Goal: Information Seeking & Learning: Learn about a topic

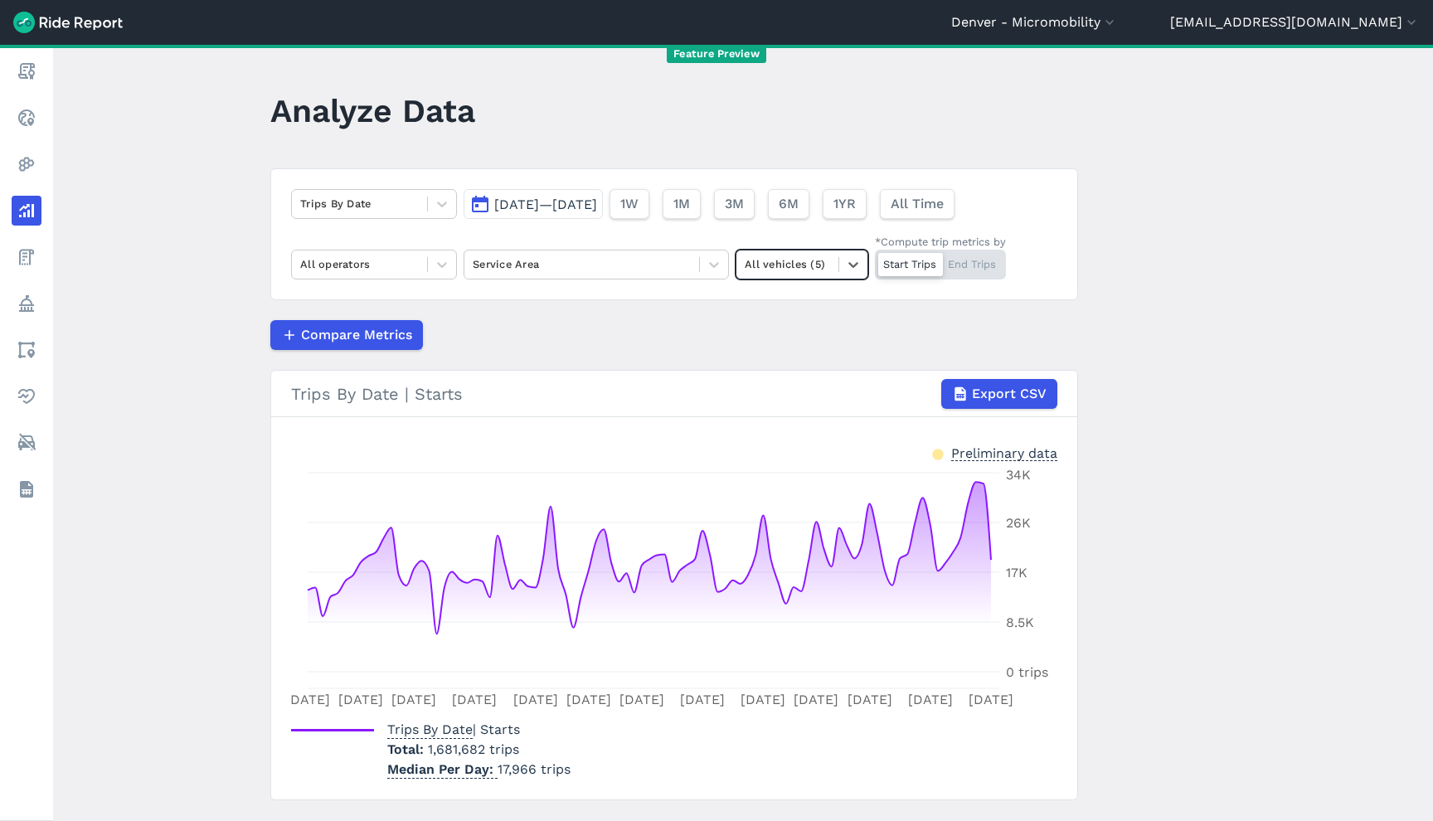
click at [795, 270] on div at bounding box center [787, 264] width 85 height 19
click at [792, 324] on div "E-Bikes" at bounding box center [802, 333] width 133 height 29
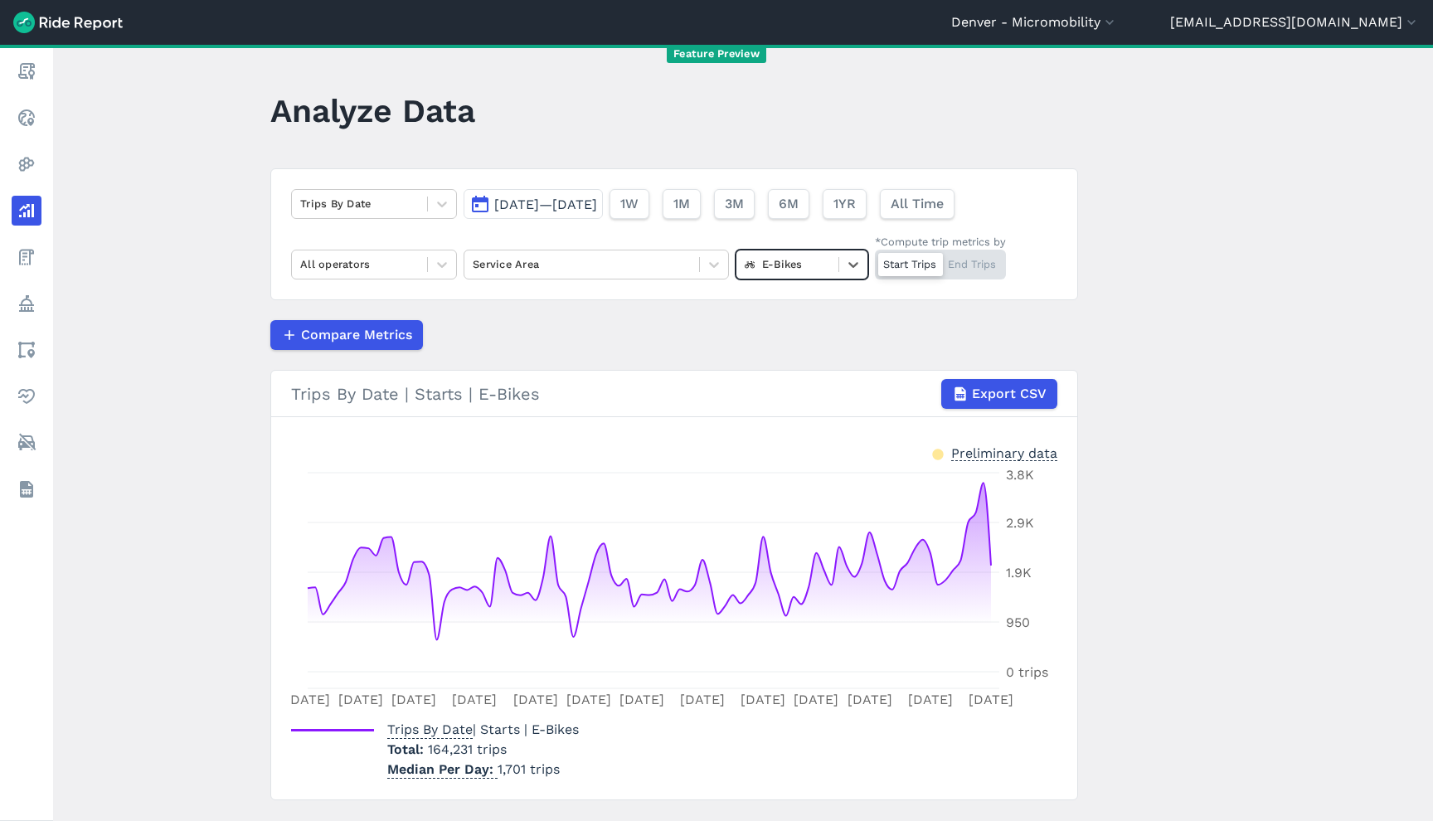
click at [558, 323] on div "Compare Metrics" at bounding box center [674, 335] width 808 height 30
click at [333, 205] on div at bounding box center [359, 203] width 119 height 19
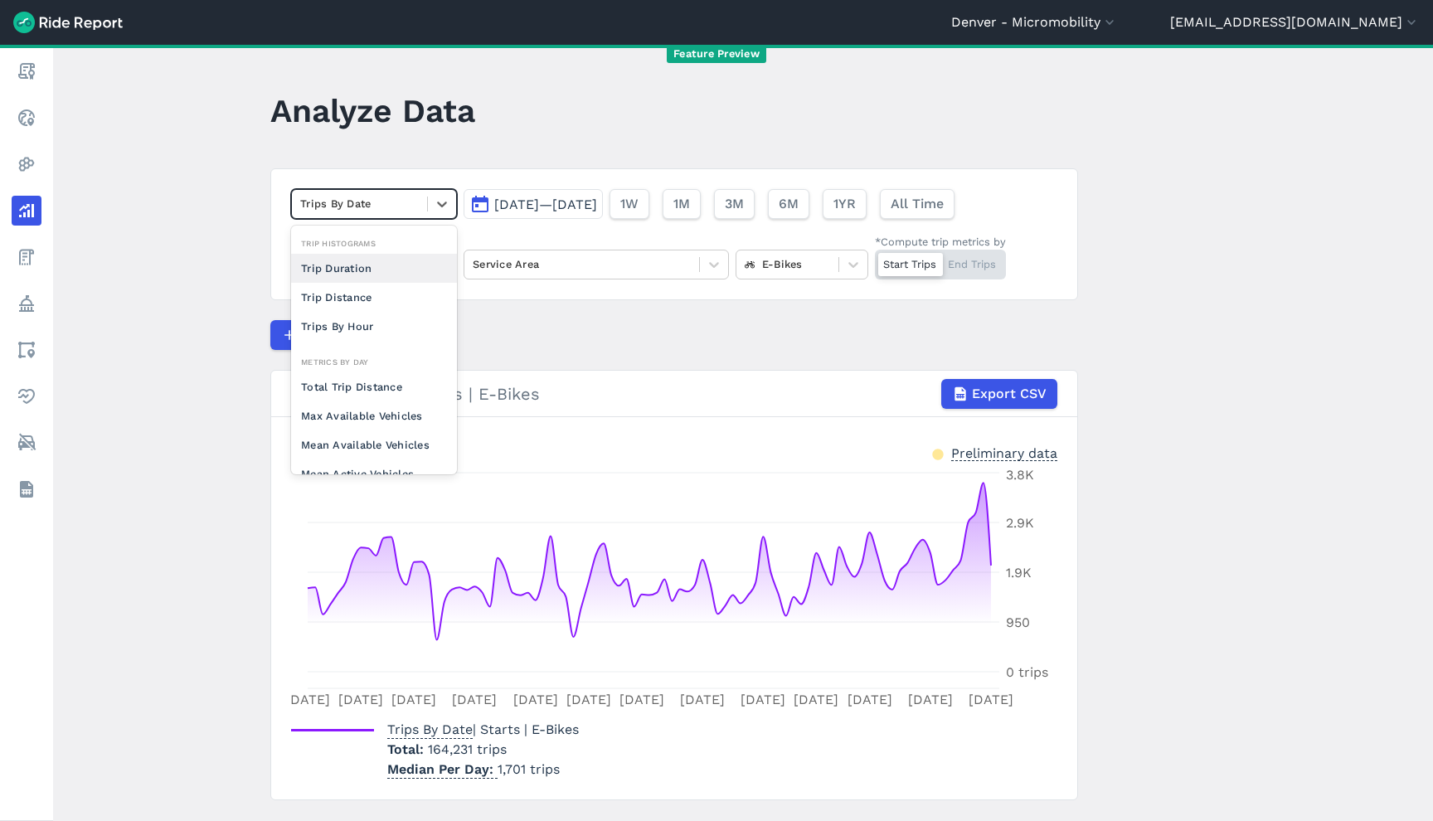
click at [359, 260] on div "Trip Duration" at bounding box center [374, 268] width 166 height 29
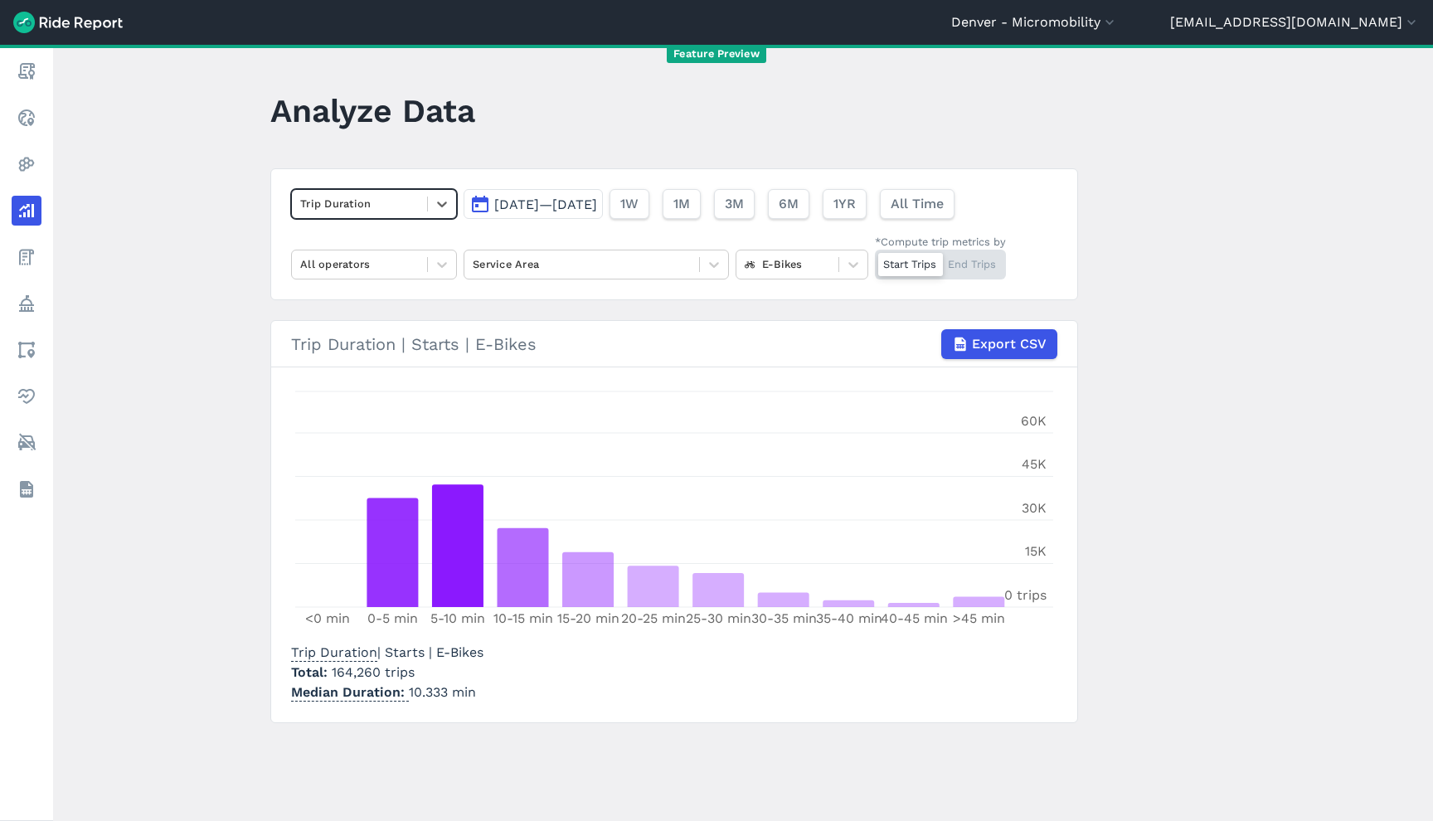
click at [581, 684] on div "Trip Duration | Starts | E-Bikes Total 164,260 trips Median Duration 10.333 min" at bounding box center [674, 669] width 766 height 66
click at [368, 665] on span "164,260 trips" at bounding box center [373, 672] width 83 height 16
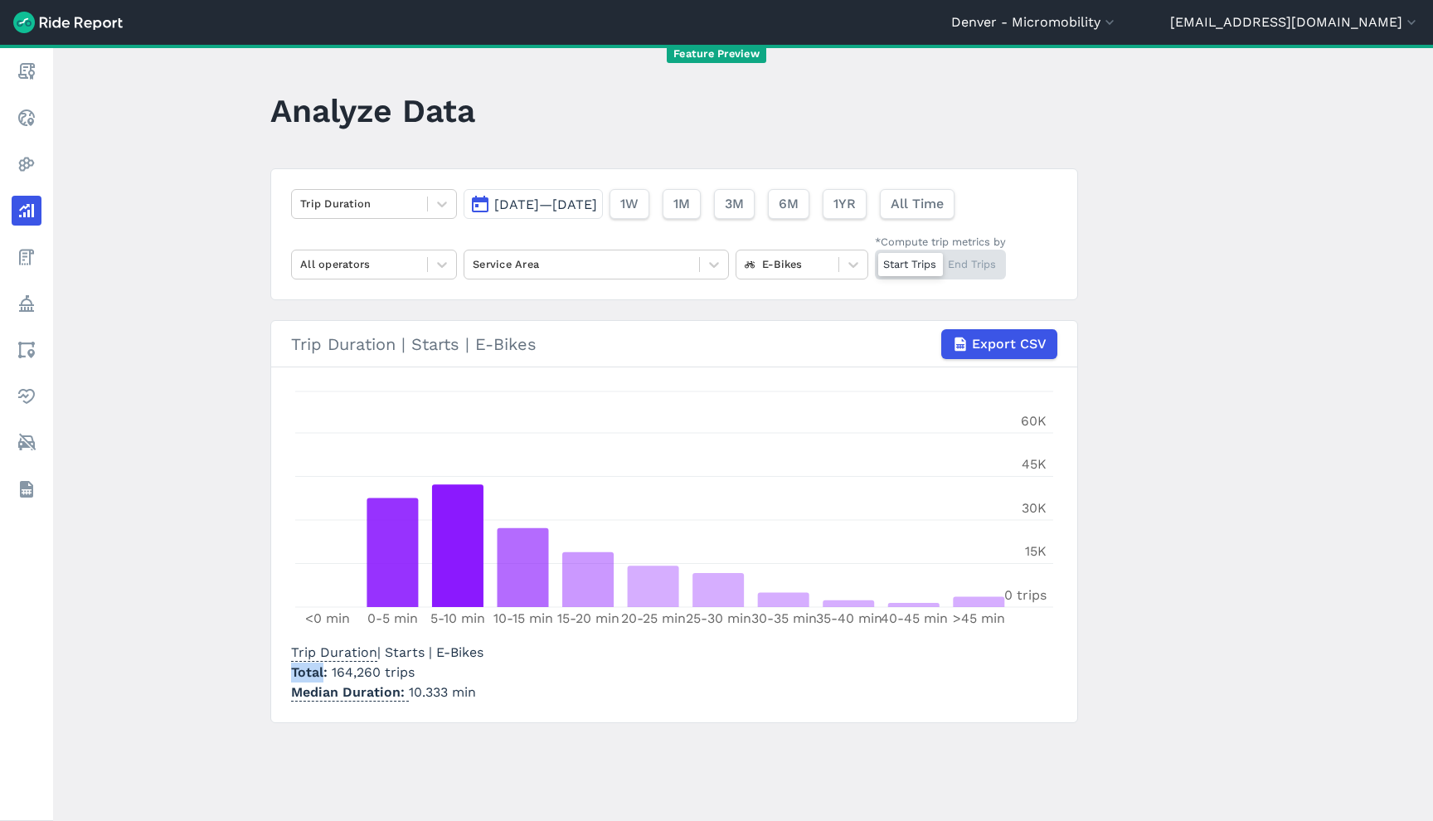
click at [455, 672] on p "Total 164,260 trips" at bounding box center [387, 673] width 192 height 20
click at [350, 200] on div at bounding box center [359, 203] width 119 height 19
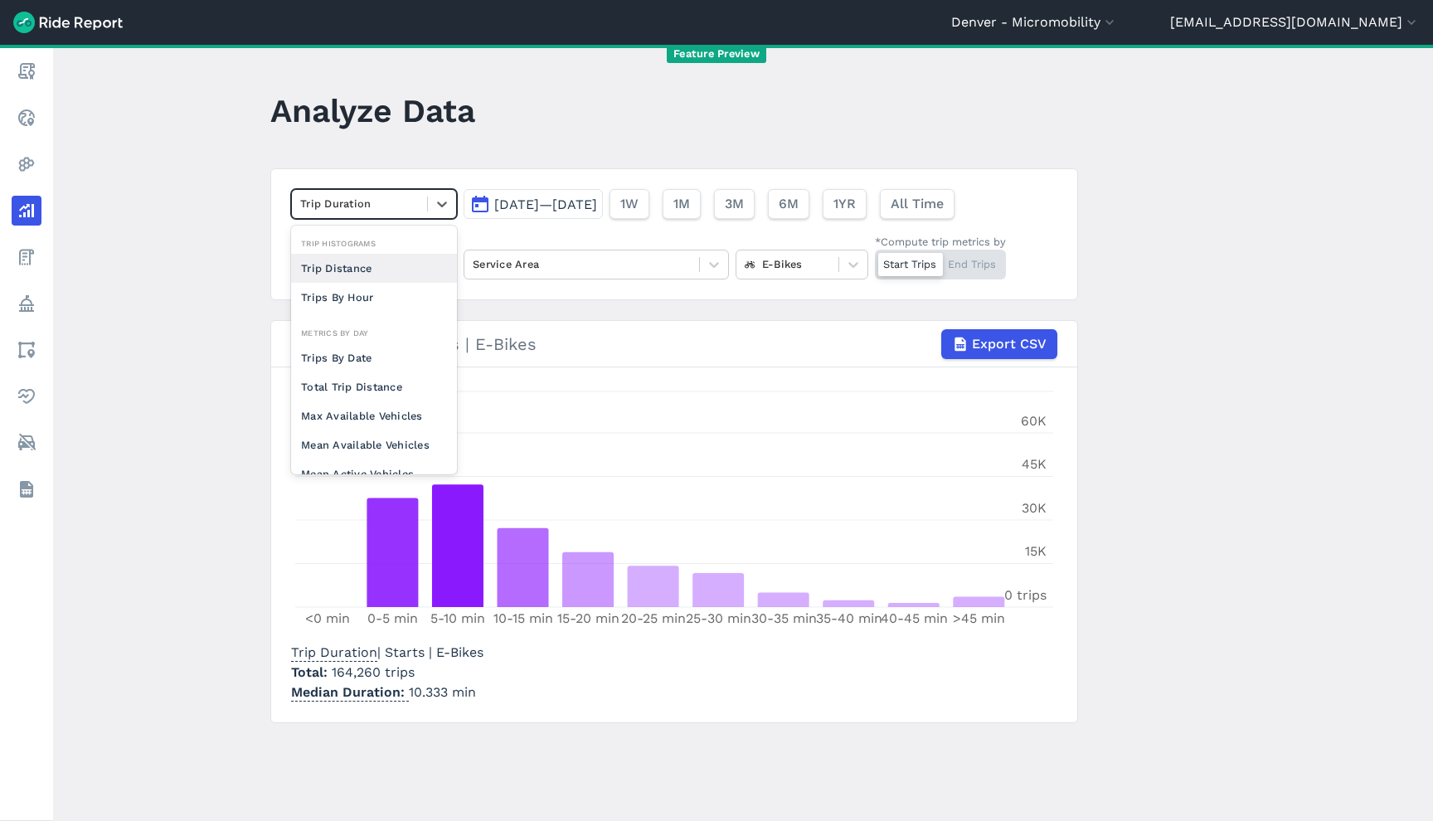
click at [350, 200] on div at bounding box center [359, 203] width 119 height 19
click at [377, 356] on div "Trips By Date" at bounding box center [374, 357] width 166 height 29
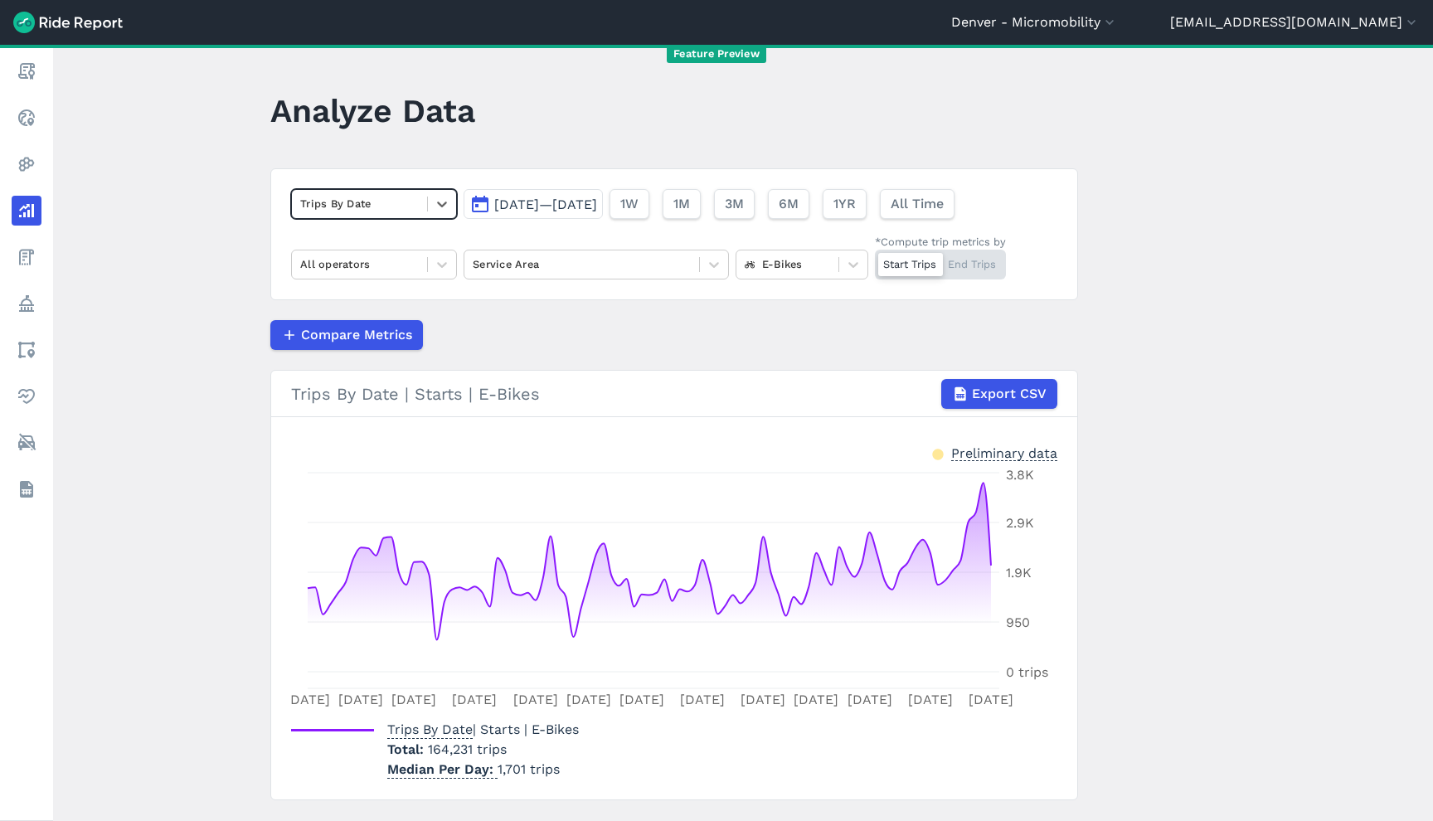
click at [471, 748] on span "164,231 trips" at bounding box center [467, 750] width 79 height 16
click at [428, 275] on div at bounding box center [442, 265] width 28 height 28
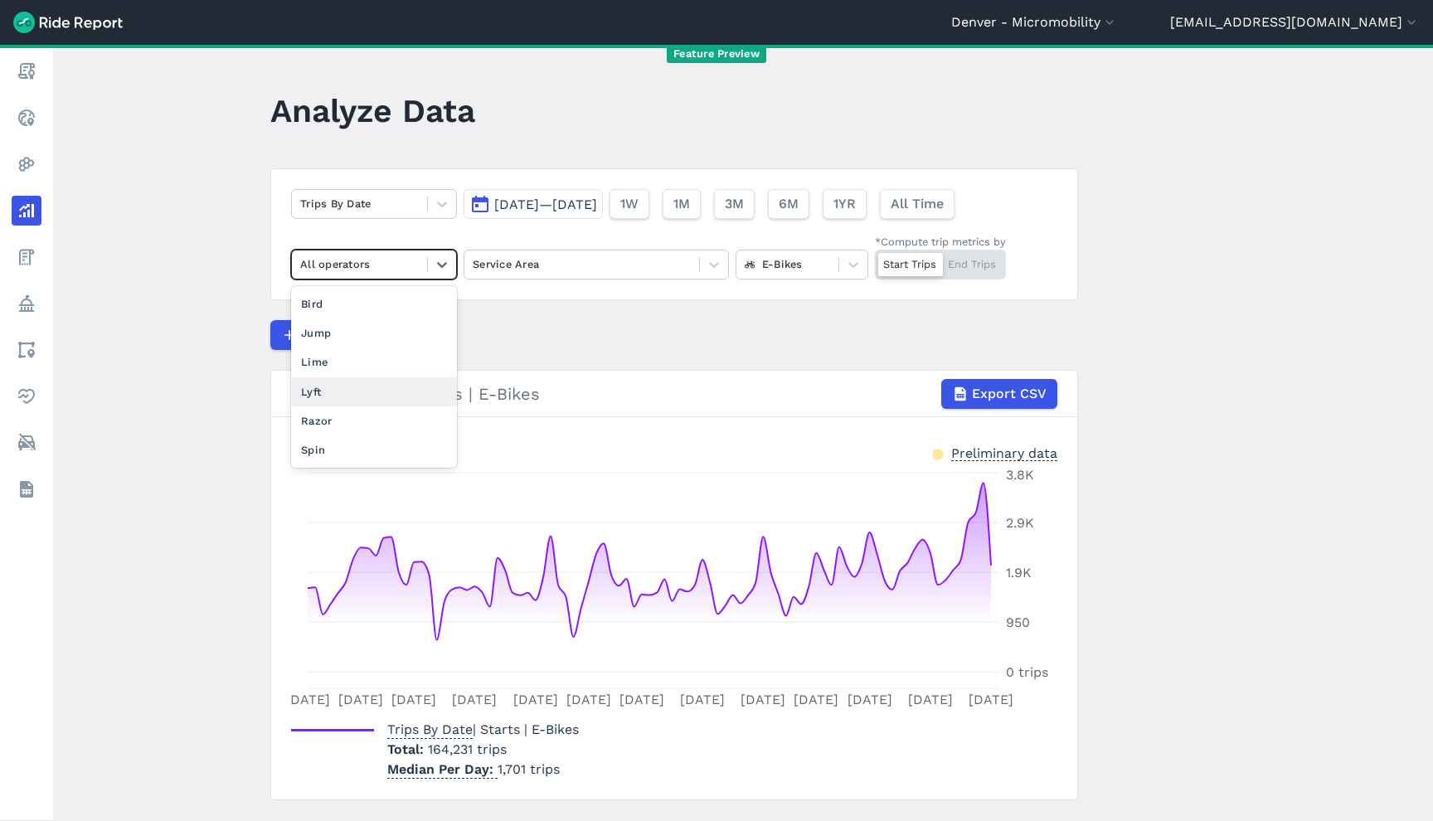
click at [372, 388] on div "Lyft" at bounding box center [374, 391] width 166 height 29
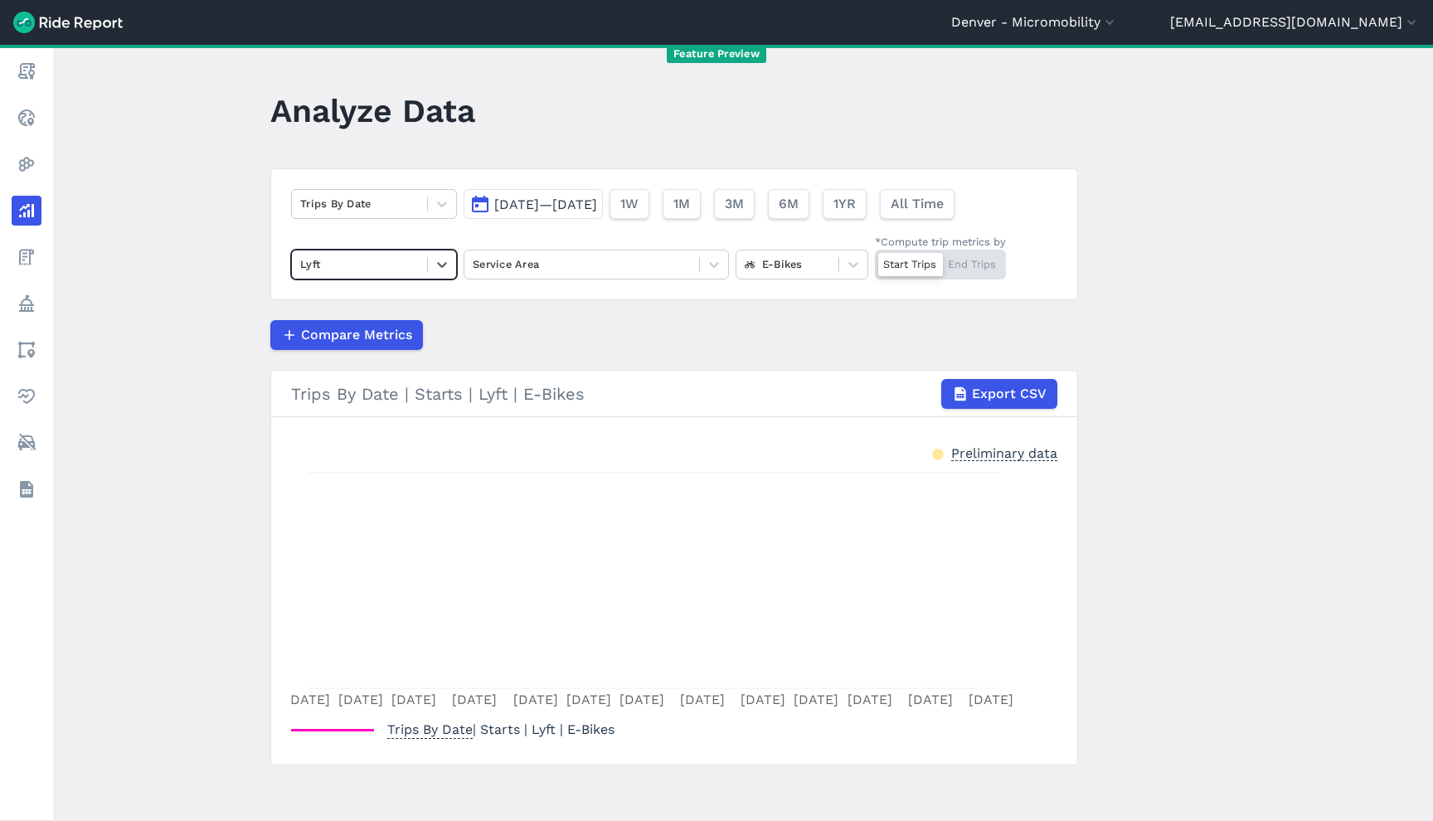
click at [368, 257] on div at bounding box center [359, 264] width 119 height 19
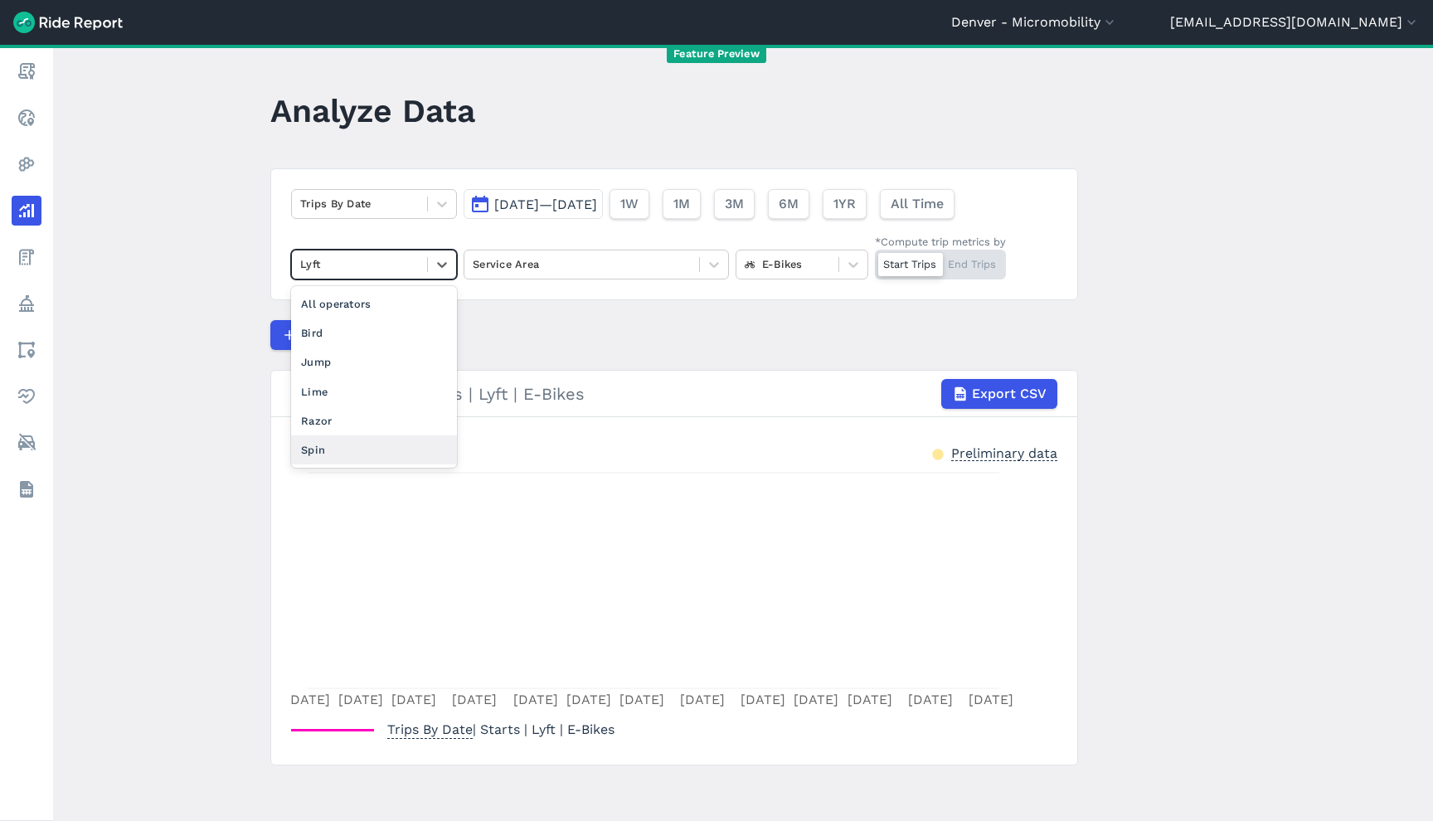
click at [333, 466] on div "All operators Bird Jump Lime Razor Spin" at bounding box center [374, 377] width 166 height 182
click at [330, 460] on div "Spin" at bounding box center [374, 449] width 166 height 29
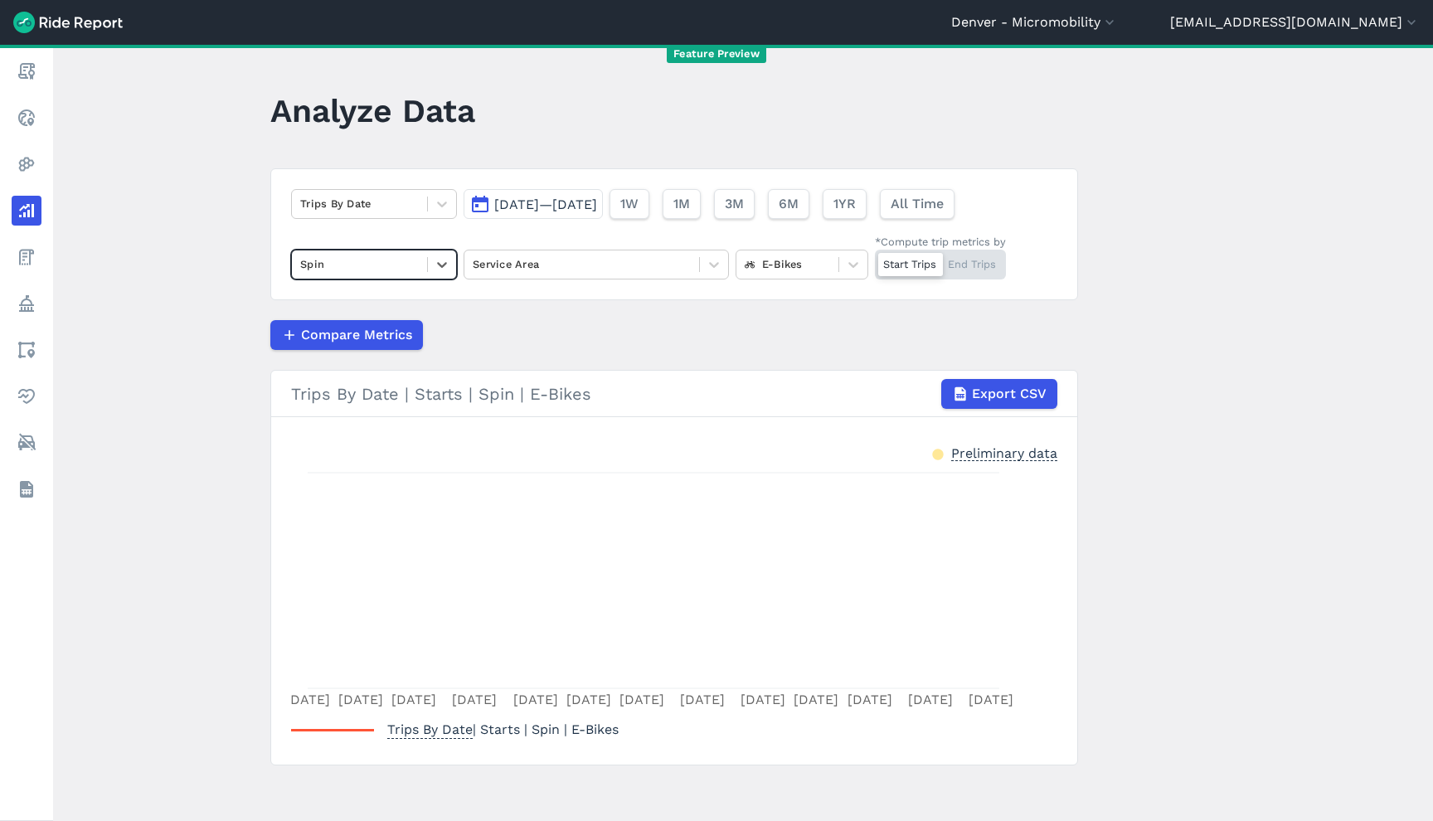
click at [374, 265] on div at bounding box center [359, 264] width 119 height 19
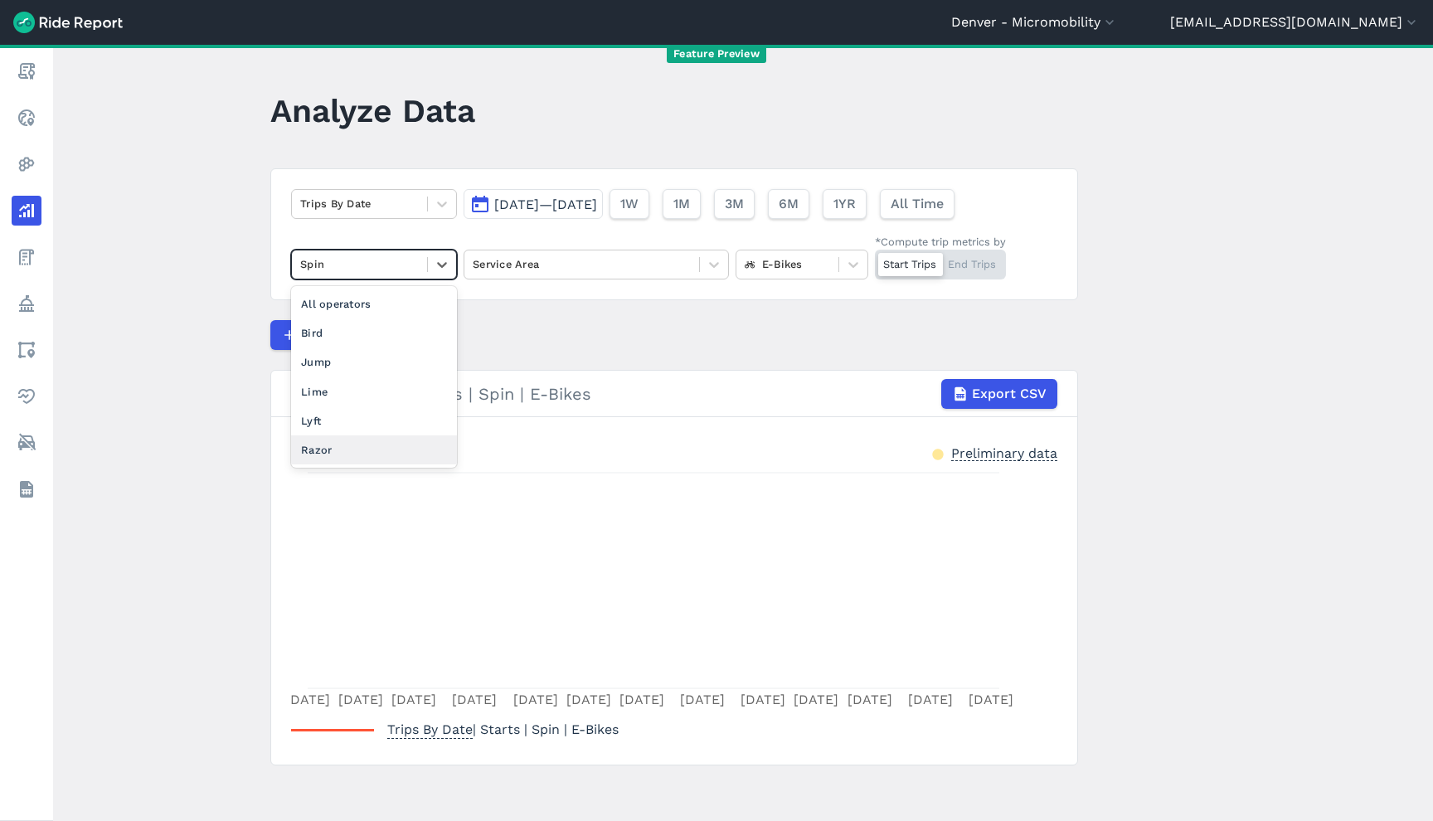
click at [345, 441] on div "Razor" at bounding box center [374, 449] width 166 height 29
click at [336, 273] on div at bounding box center [359, 264] width 119 height 19
click at [325, 344] on div "Bird" at bounding box center [374, 333] width 166 height 29
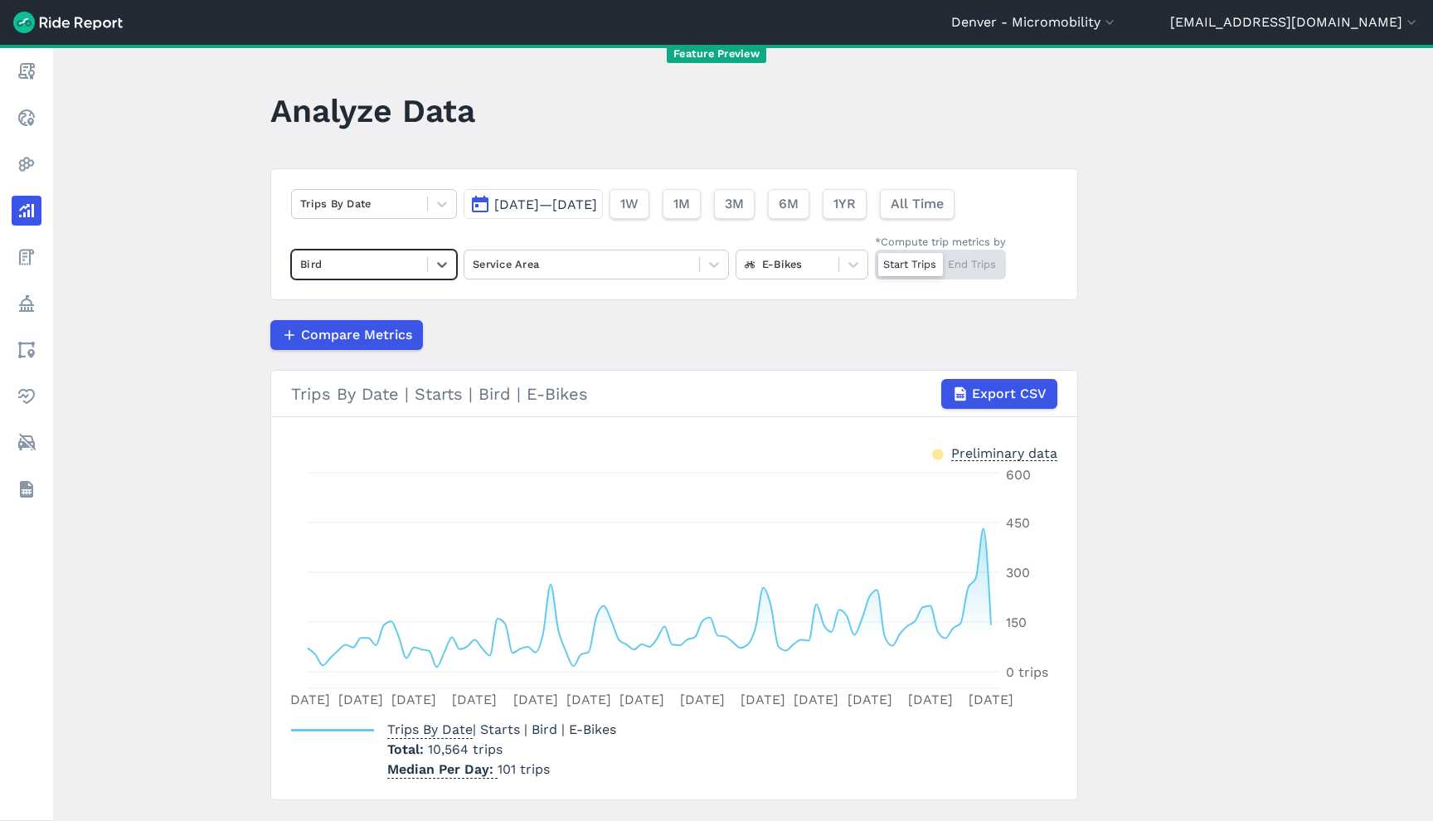
click at [340, 257] on div at bounding box center [359, 264] width 119 height 19
click at [338, 344] on div "Jump" at bounding box center [374, 333] width 166 height 29
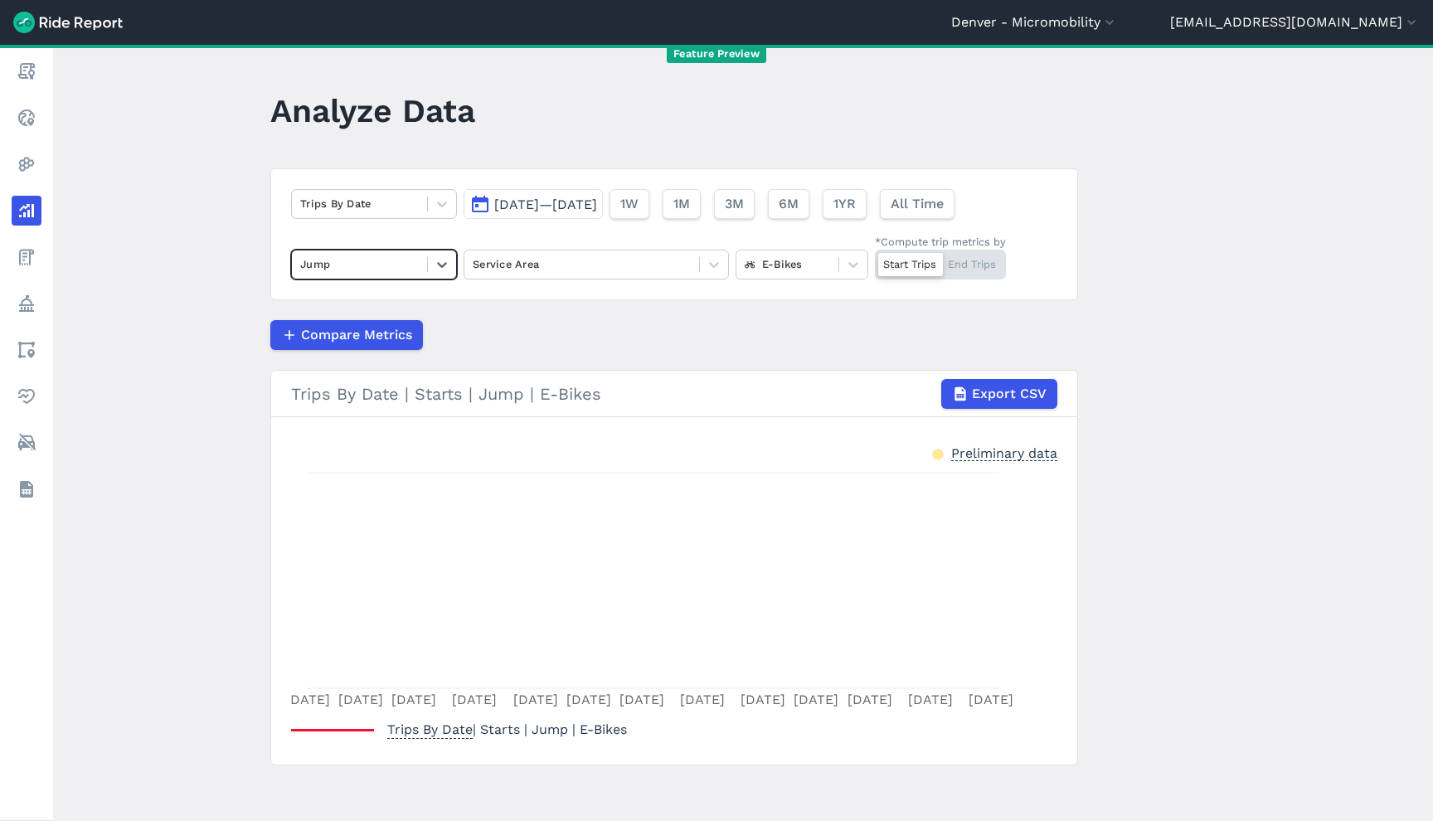
click at [373, 258] on div at bounding box center [359, 264] width 119 height 19
click at [348, 365] on div "Lime" at bounding box center [374, 362] width 166 height 29
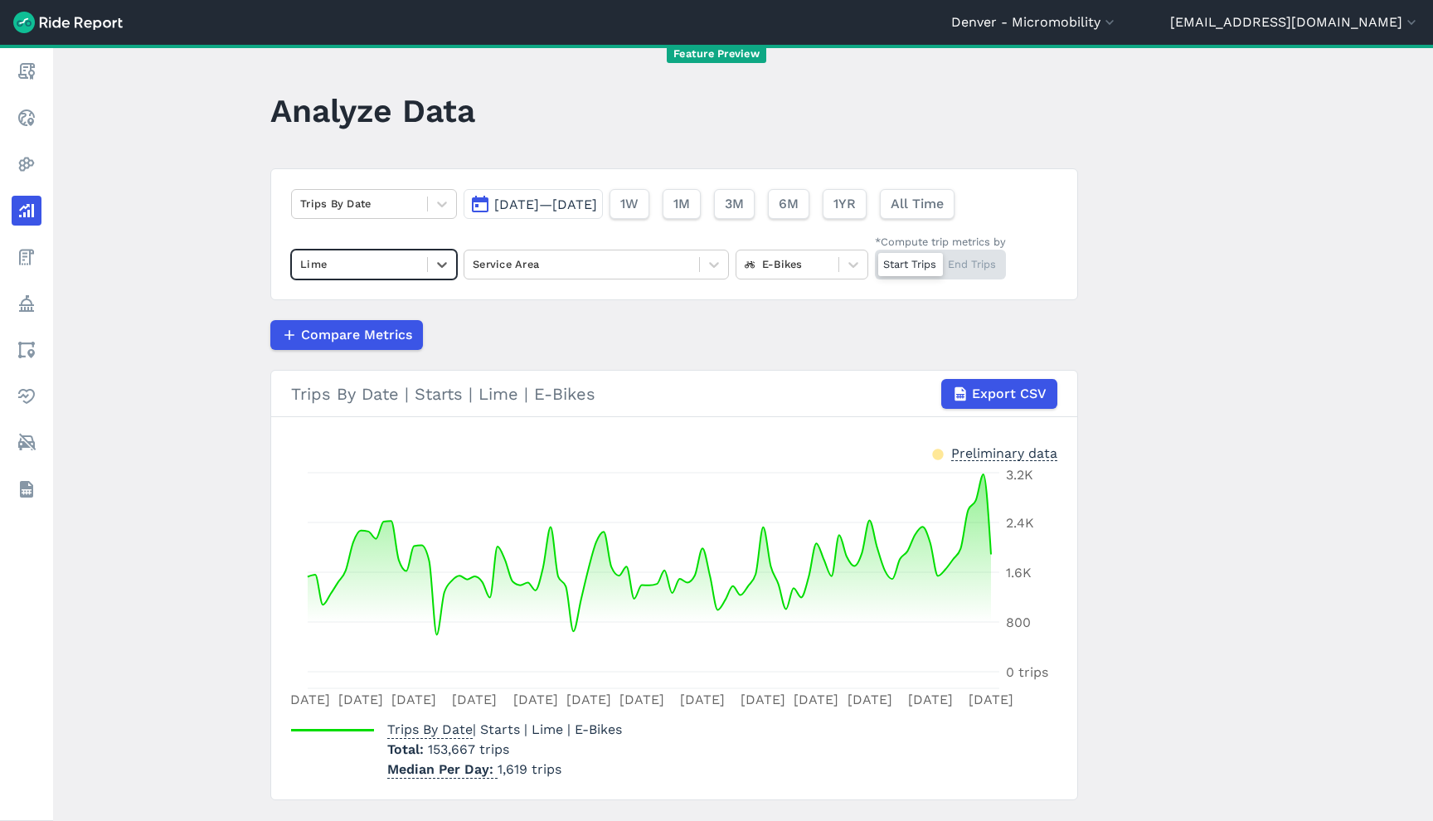
click at [348, 261] on div at bounding box center [359, 264] width 119 height 19
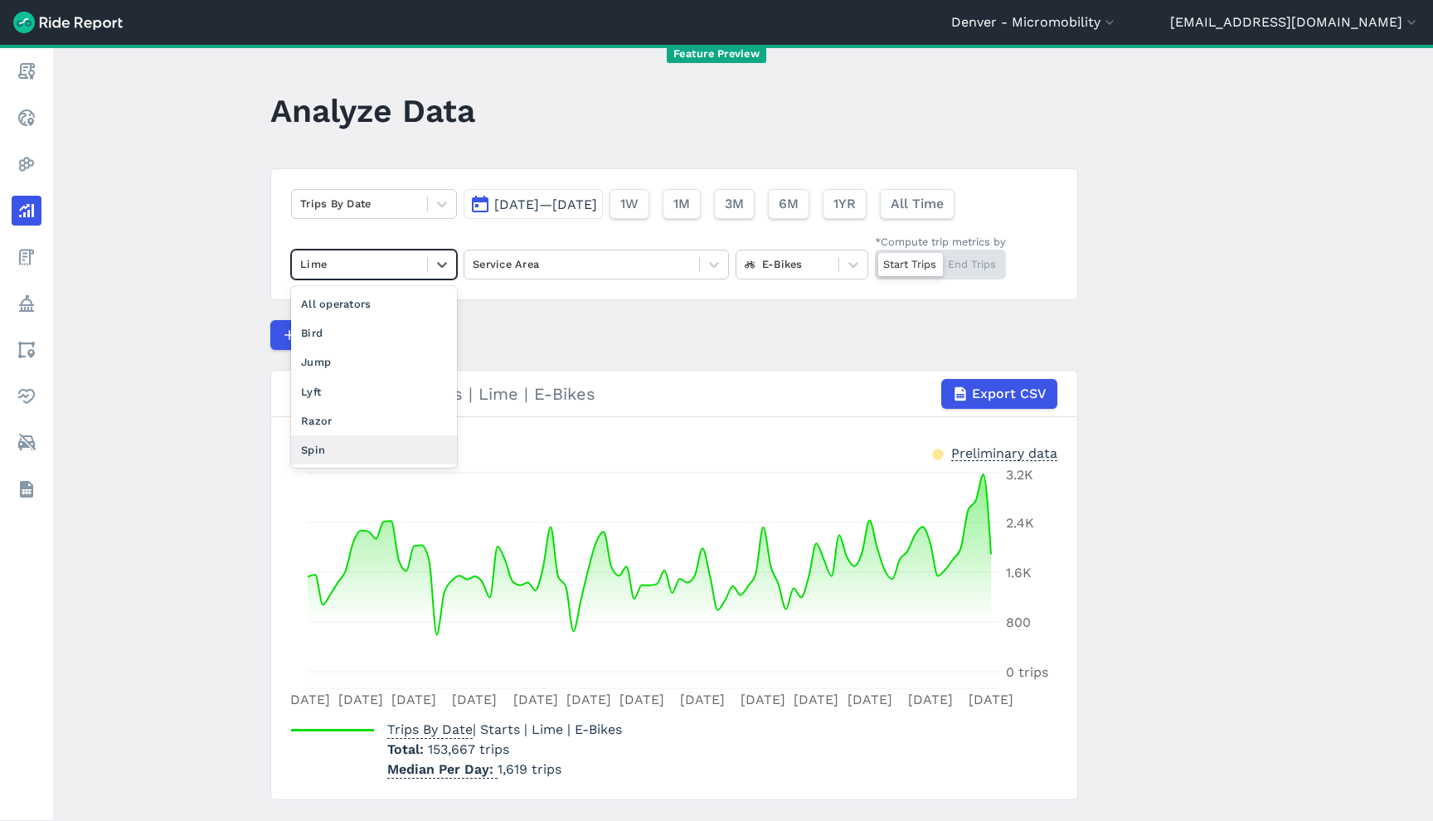
click at [172, 463] on main "Analyze Data Trips By Date [DATE]—[DATE] 1W 1M 3M 6M 1YR All Time option Lime, …" at bounding box center [743, 433] width 1380 height 776
click at [399, 265] on div at bounding box center [359, 264] width 119 height 19
click at [393, 297] on div "All operators" at bounding box center [374, 303] width 166 height 29
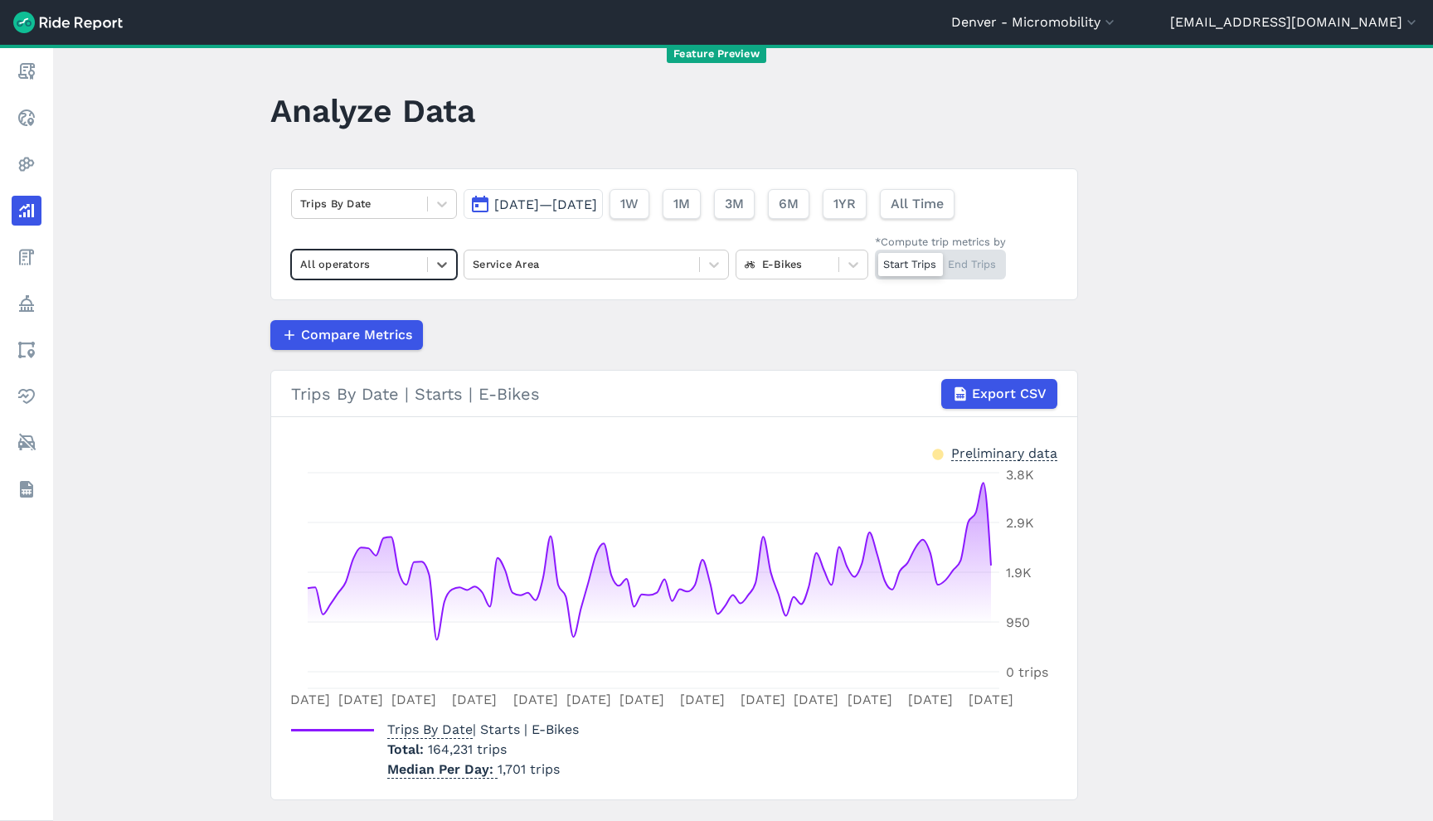
click at [597, 202] on span "[DATE]—[DATE]" at bounding box center [545, 205] width 103 height 16
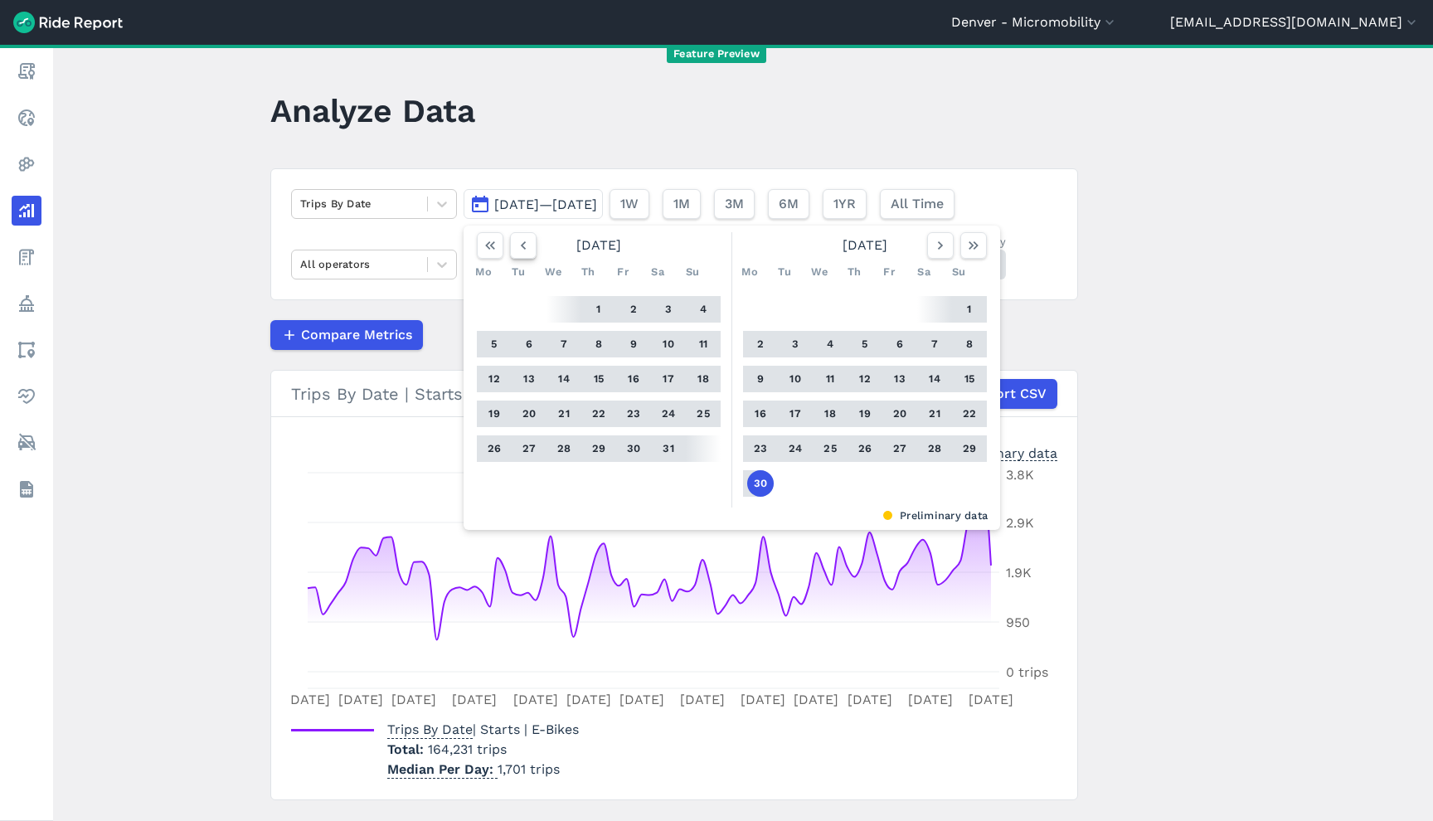
click at [515, 248] on icon "button" at bounding box center [523, 245] width 17 height 17
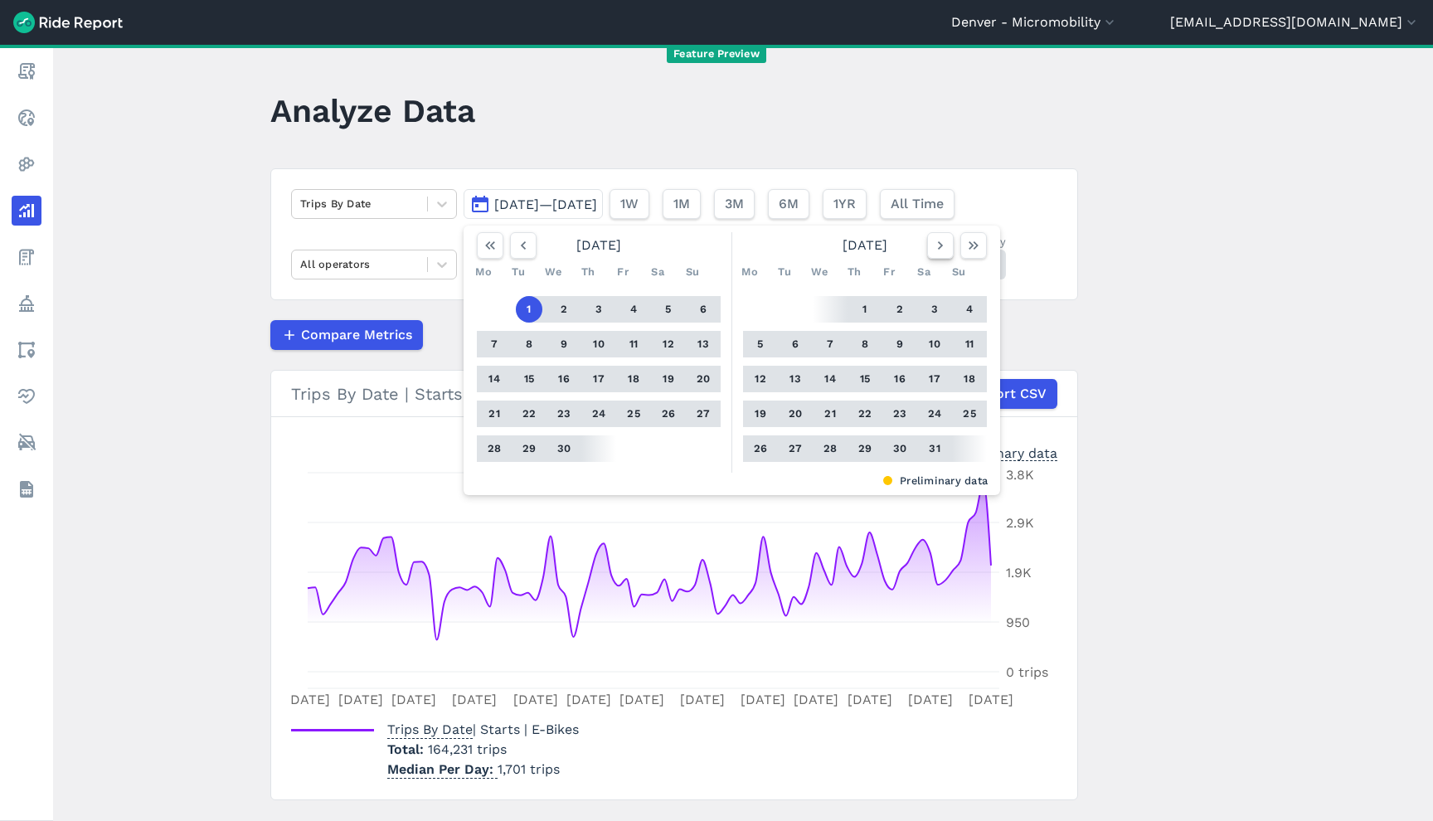
click at [943, 243] on button "button" at bounding box center [940, 245] width 27 height 27
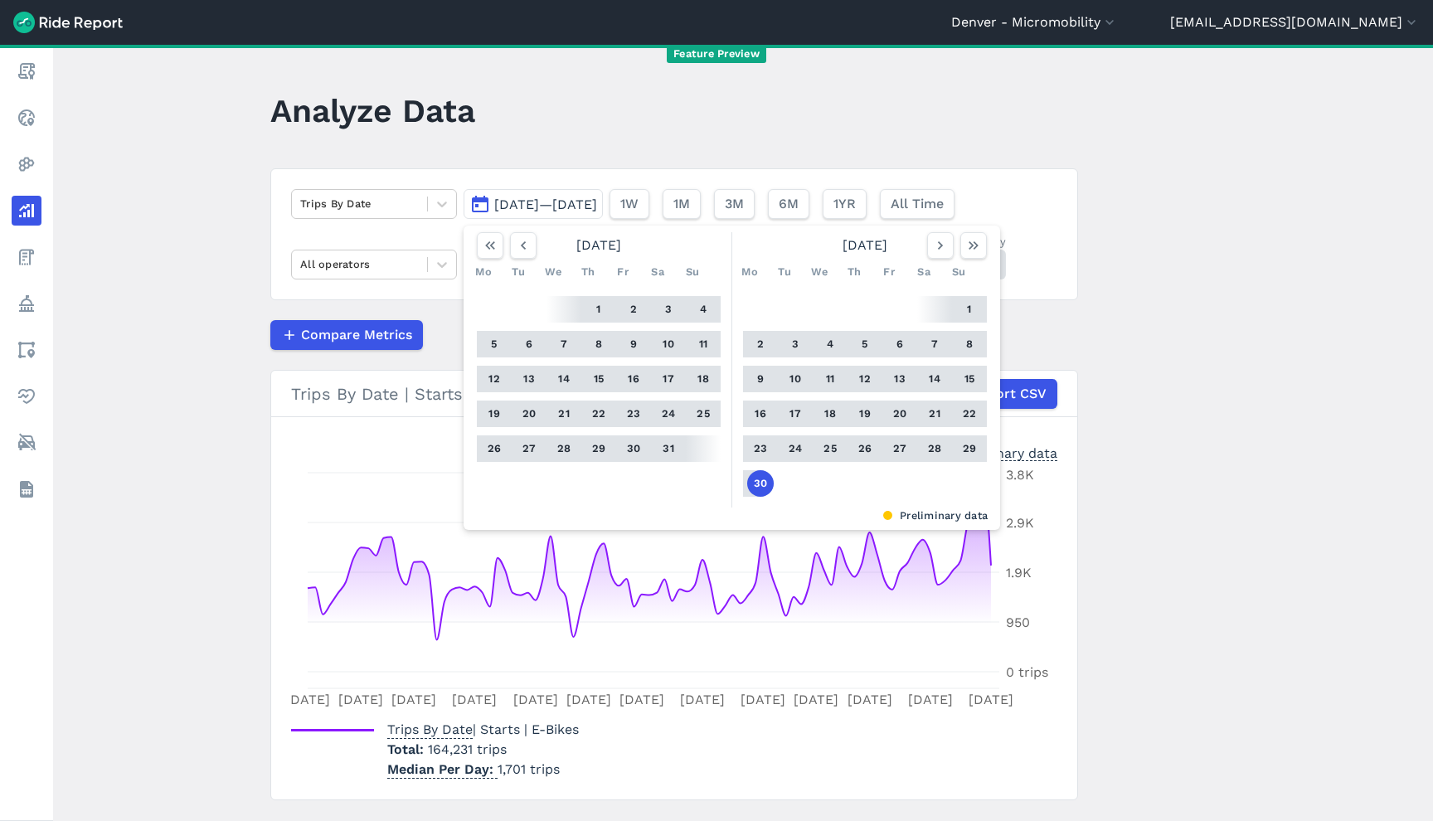
click at [1268, 211] on main "Analyze Data Trips By Date [DATE]—[DATE] [DATE] Mo Tu We Th Fr Sa Su 1 2 3 4 5 …" at bounding box center [743, 433] width 1380 height 776
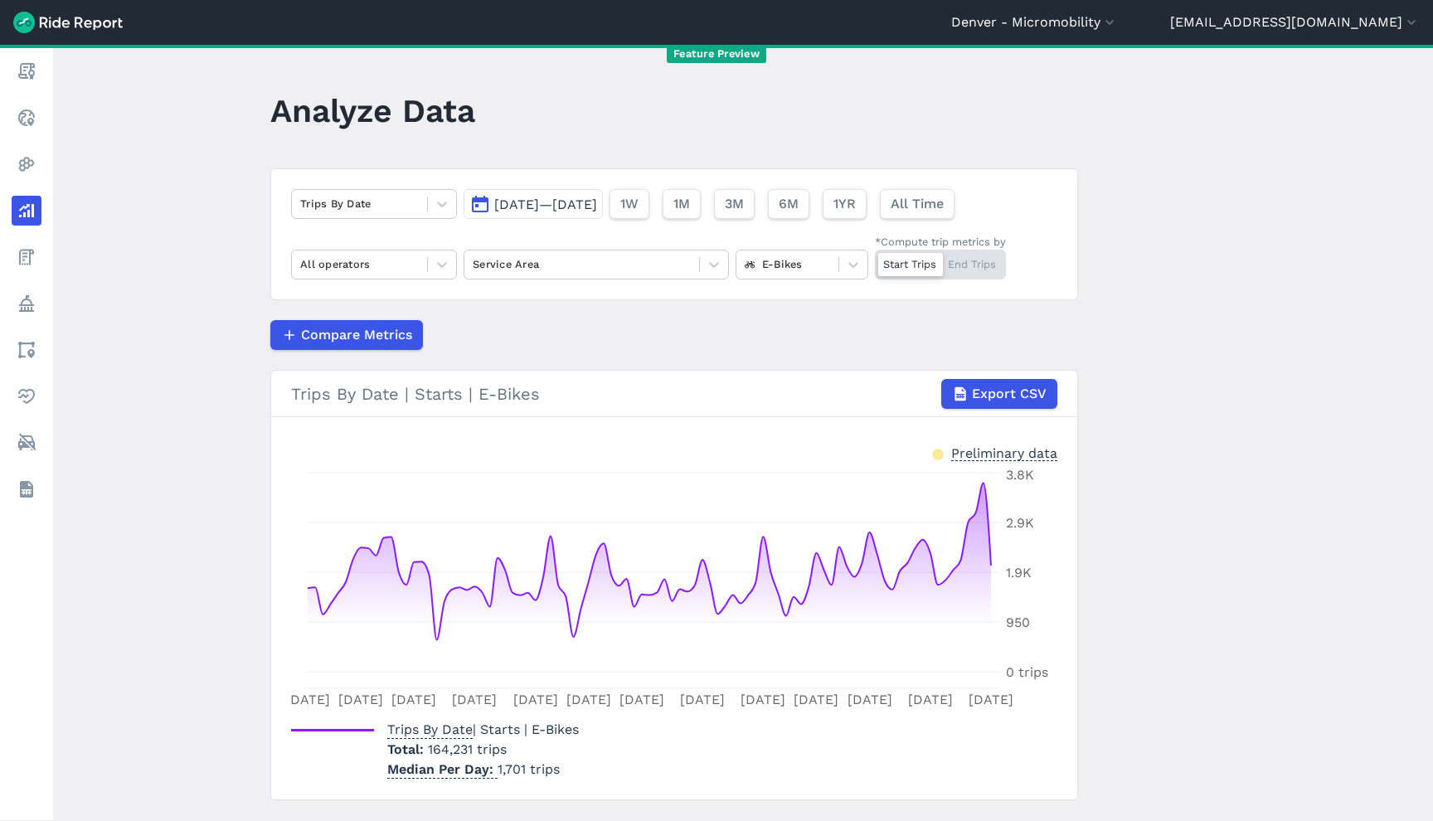
click at [907, 260] on div at bounding box center [910, 264] width 65 height 23
click at [875, 260] on input "*Compute trip metrics by Start Trips End Trips" at bounding box center [875, 255] width 0 height 11
click at [898, 265] on div "Start Trips End Trips" at bounding box center [940, 265] width 131 height 30
click at [875, 260] on input "*Compute trip metrics by Start Trips End Trips" at bounding box center [875, 255] width 0 height 11
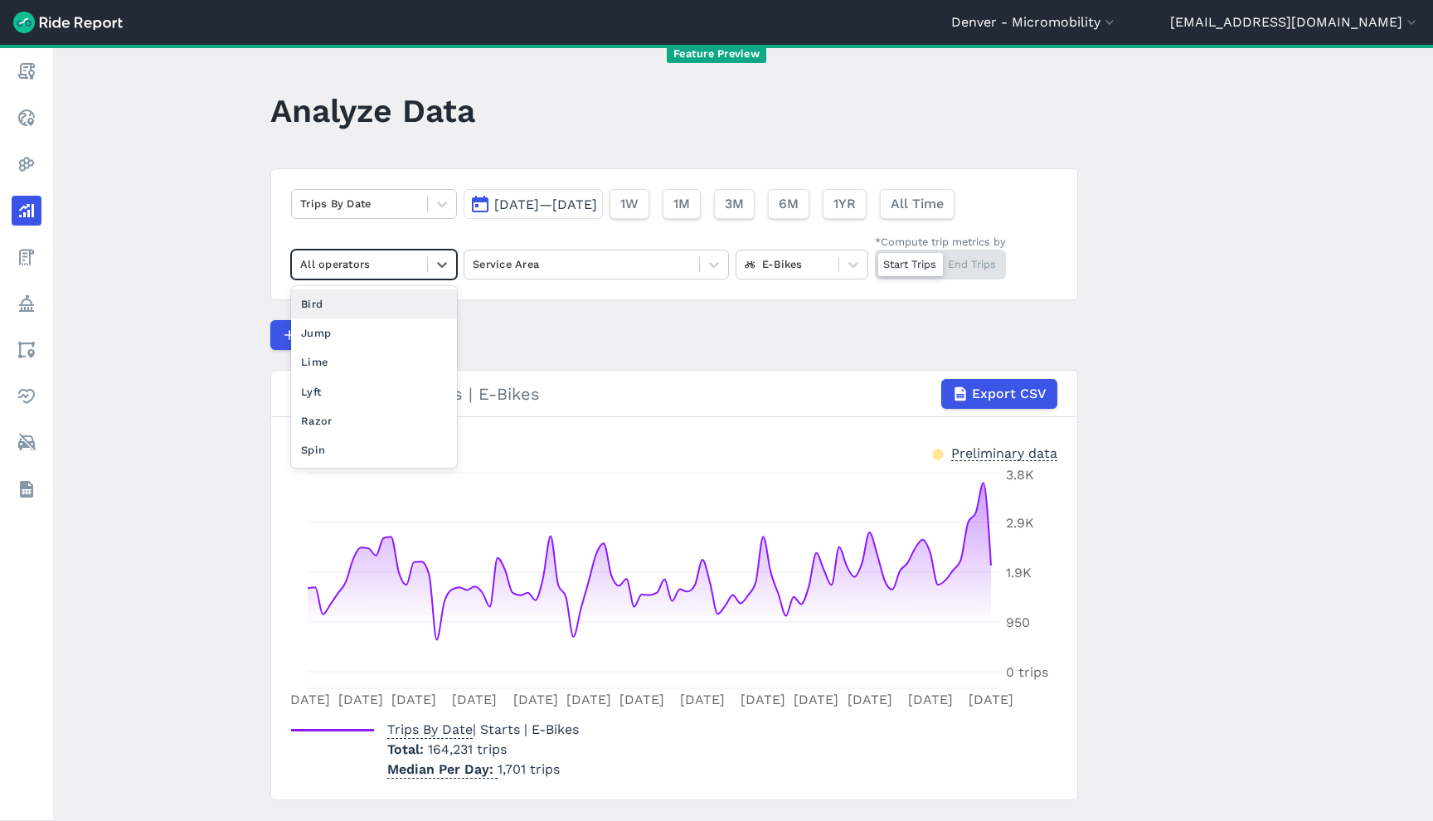
click at [410, 255] on div at bounding box center [359, 264] width 119 height 19
click at [428, 202] on div at bounding box center [442, 204] width 28 height 28
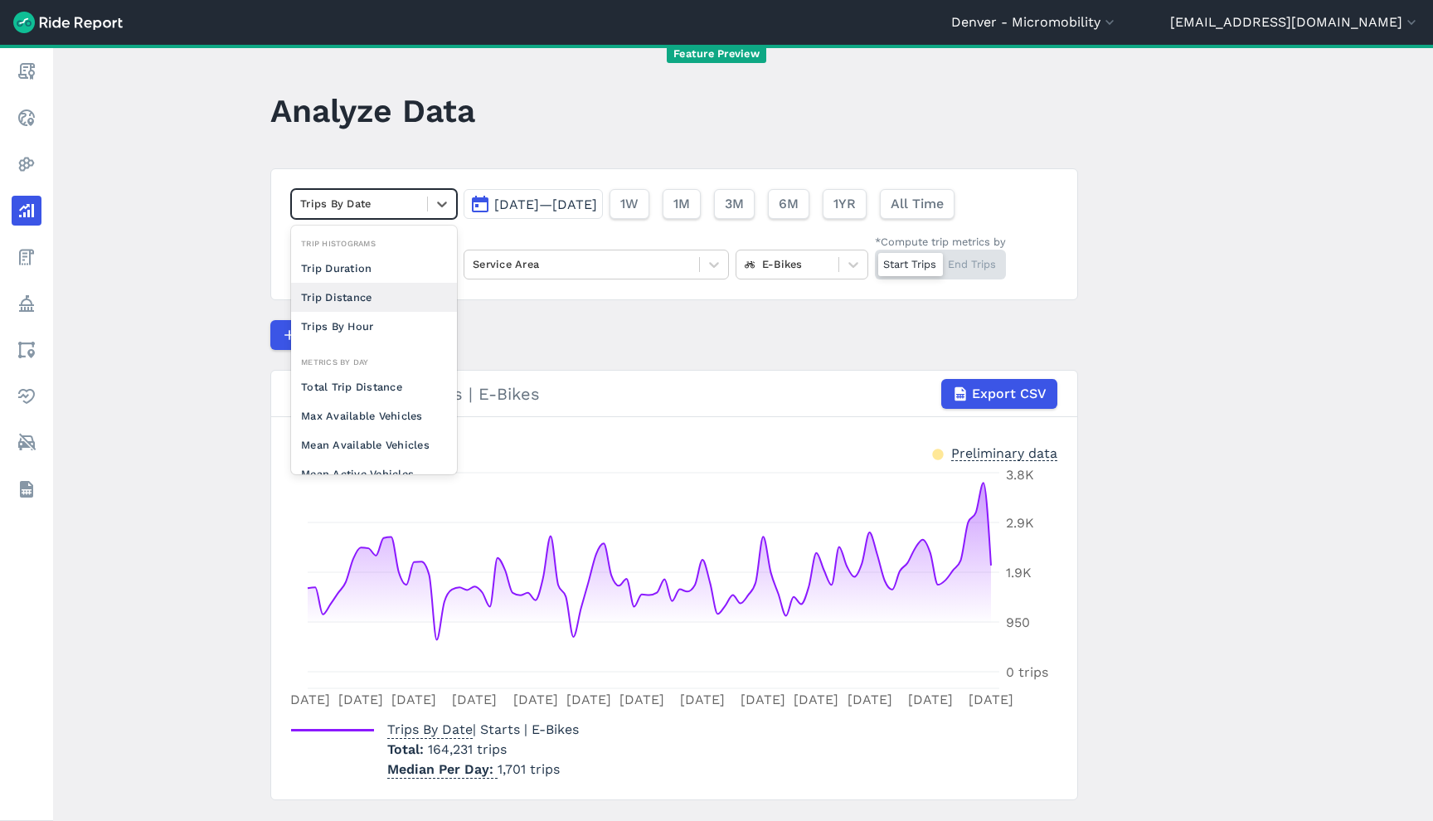
click at [396, 295] on div "Trip Distance" at bounding box center [374, 297] width 166 height 29
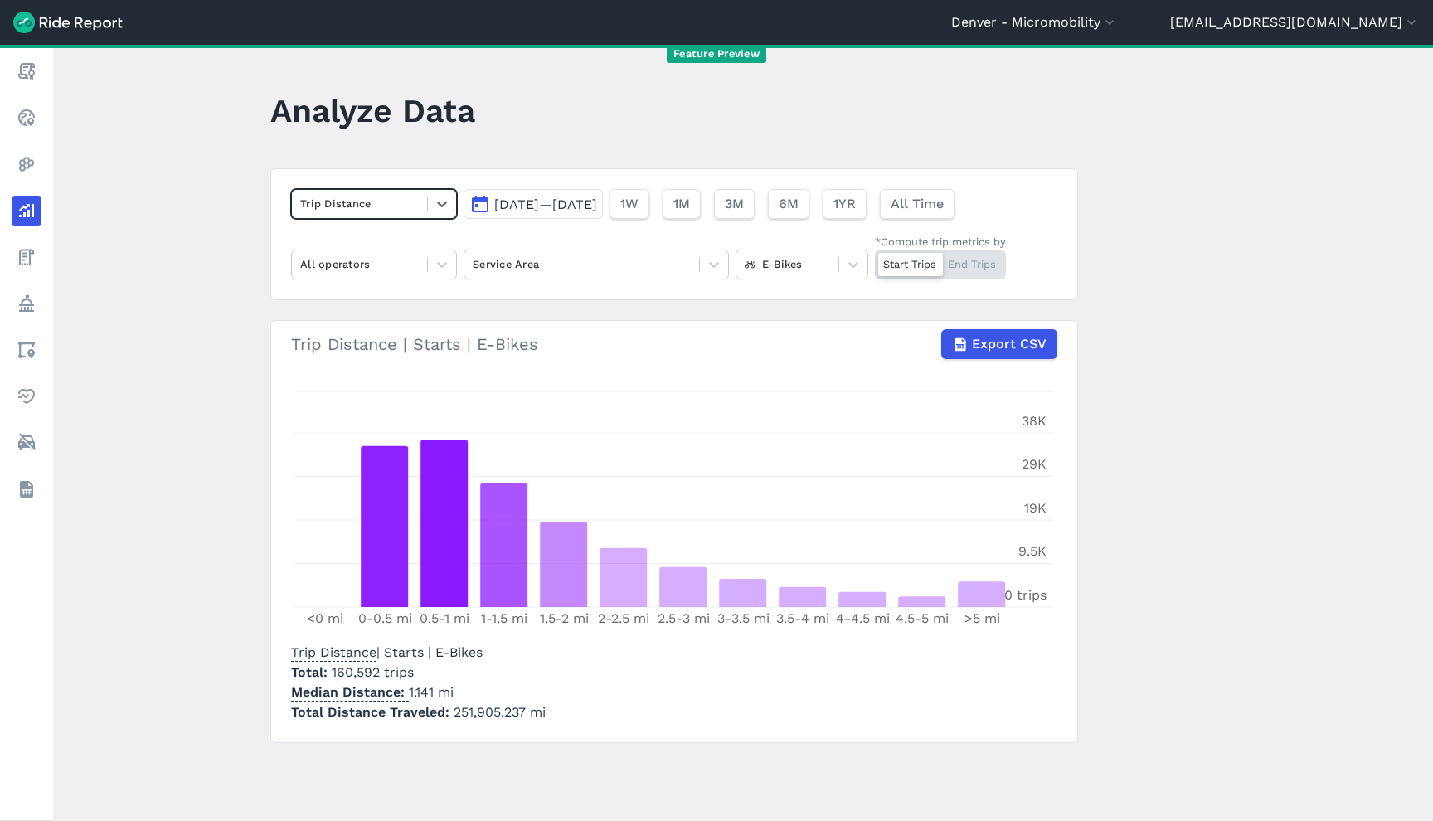
click at [363, 202] on div at bounding box center [359, 203] width 119 height 19
